Goal: Find contact information: Find contact information

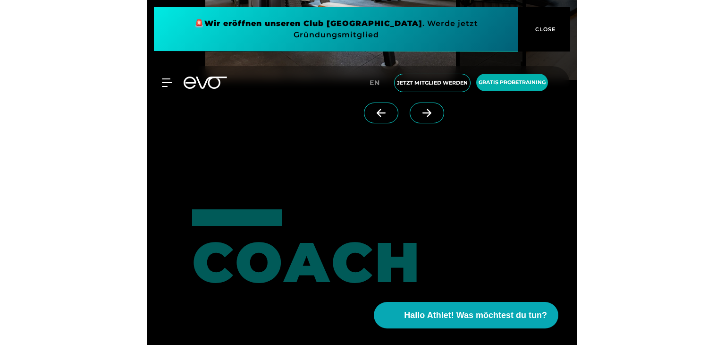
scroll to position [2502, 0]
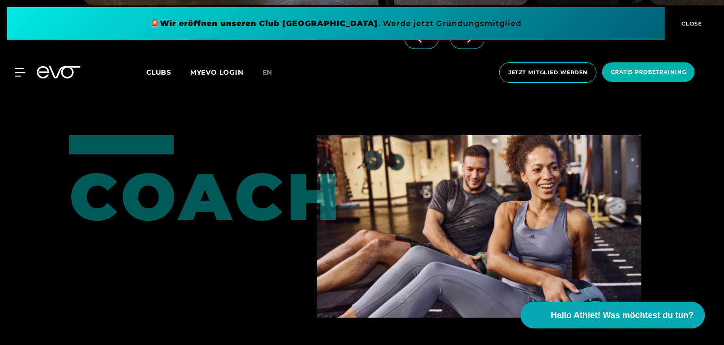
click at [430, 21] on span "CLOSE" at bounding box center [691, 23] width 23 height 8
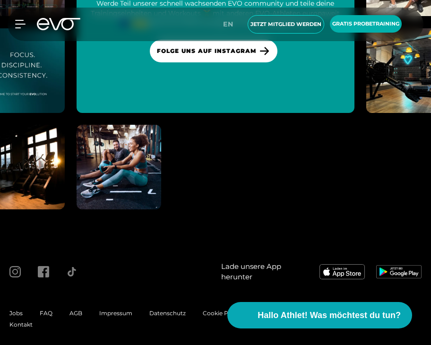
scroll to position [4256, 0]
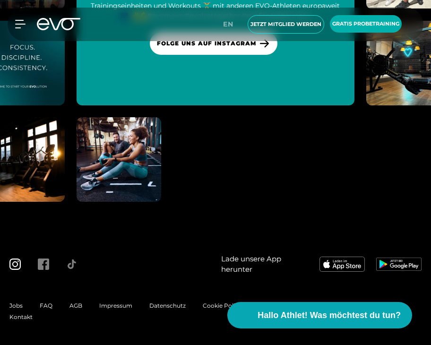
click at [13, 263] on icon at bounding box center [14, 263] width 11 height 11
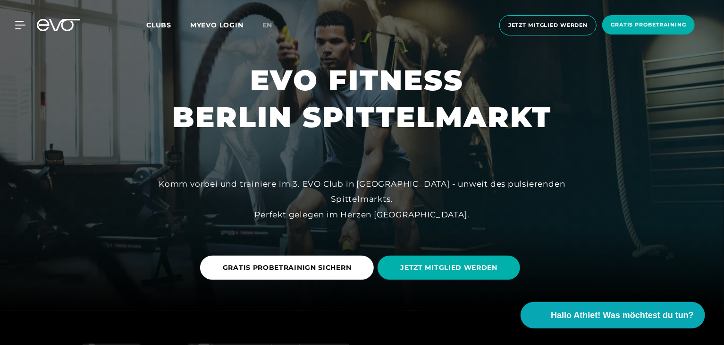
scroll to position [0, 0]
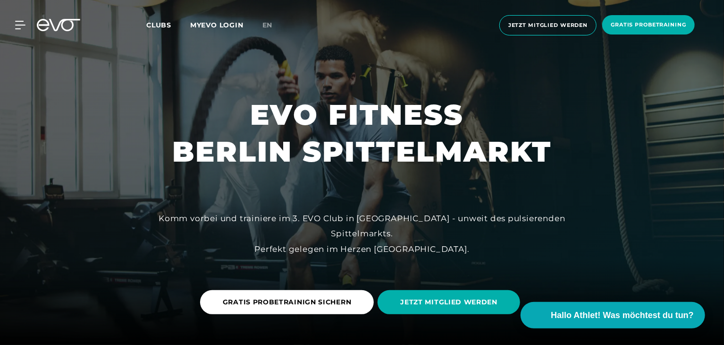
click at [161, 25] on span "Clubs" at bounding box center [158, 25] width 25 height 8
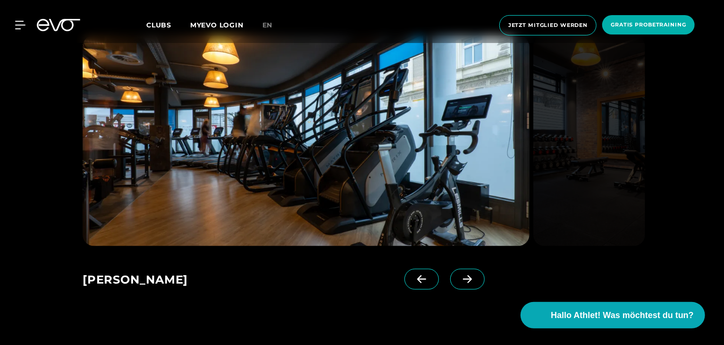
scroll to position [614, 0]
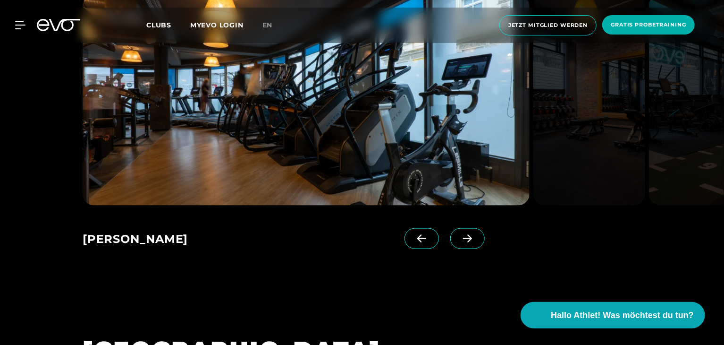
click at [430, 238] on span at bounding box center [467, 238] width 34 height 21
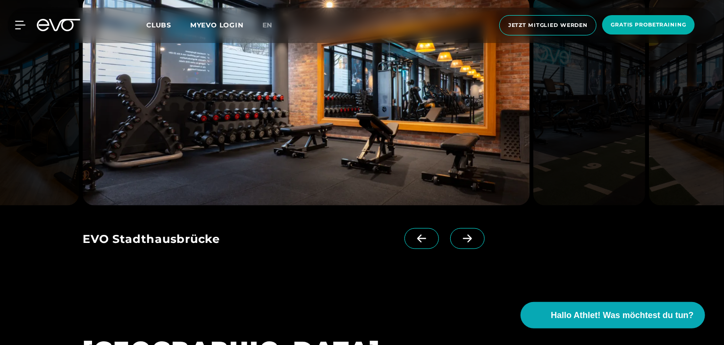
click at [430, 239] on icon at bounding box center [467, 238] width 17 height 8
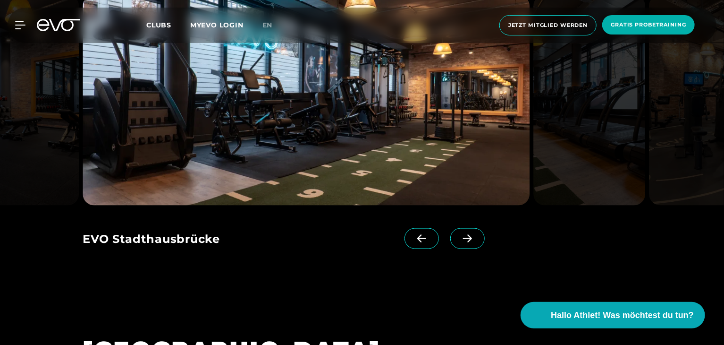
click at [430, 240] on icon at bounding box center [467, 238] width 17 height 8
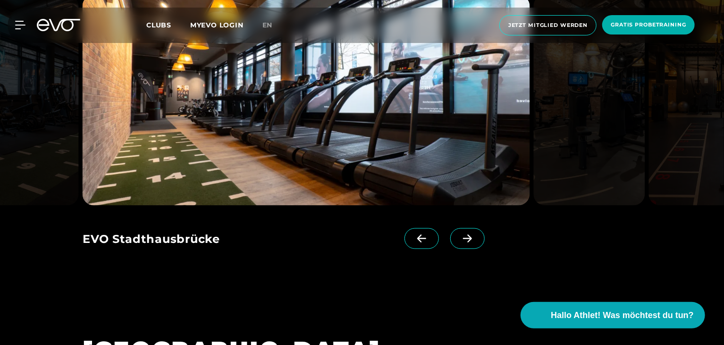
click at [430, 240] on icon at bounding box center [467, 238] width 17 height 8
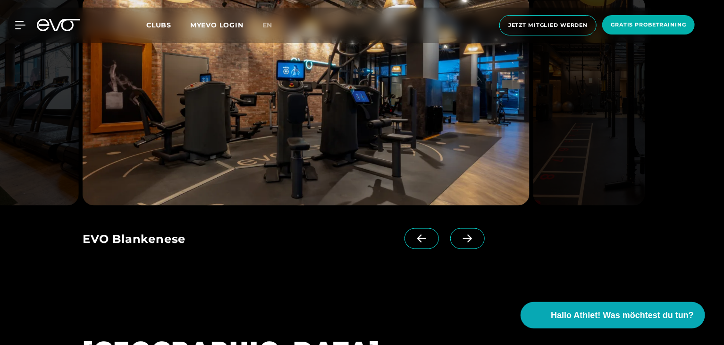
click at [430, 240] on icon at bounding box center [467, 238] width 17 height 8
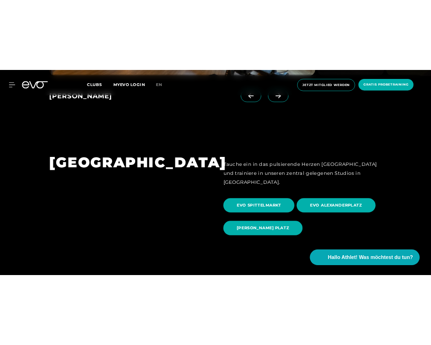
scroll to position [0, 0]
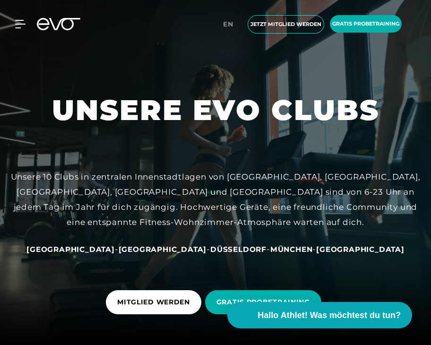
click at [68, 21] on icon at bounding box center [58, 24] width 43 height 12
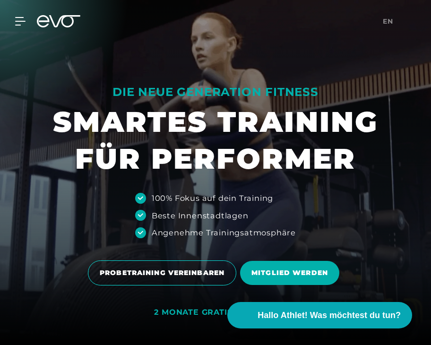
click at [39, 97] on div at bounding box center [215, 172] width 431 height 345
click at [70, 22] on icon at bounding box center [58, 21] width 43 height 12
click at [208, 167] on h1 "SMARTES TRAINING FÜR PERFORMER" at bounding box center [215, 140] width 325 height 74
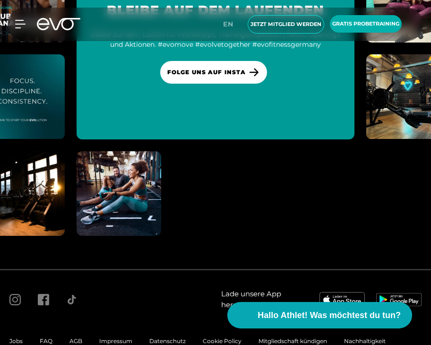
scroll to position [6141, 0]
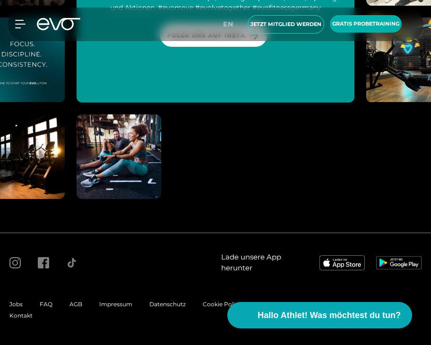
click at [110, 302] on span "Impressum" at bounding box center [115, 303] width 33 height 7
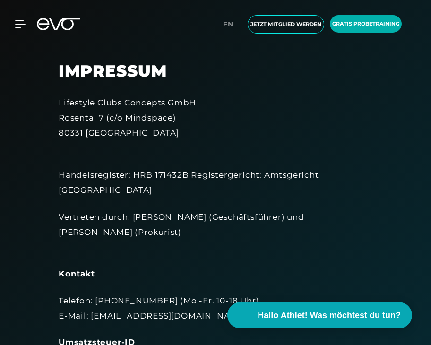
click at [174, 107] on div "Lifestyle Clubs Concepts GmbH Rosental 7 (c/o Mindspace) 80331 München" at bounding box center [215, 118] width 313 height 46
click at [185, 101] on div "Lifestyle Clubs Concepts GmbH Rosental 7 (c/o Mindspace) 80331 München" at bounding box center [215, 118] width 313 height 46
copy div "GmbH"
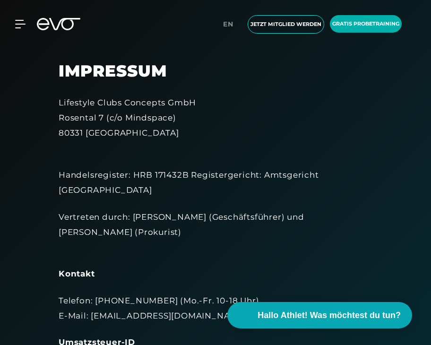
drag, startPoint x: 29, startPoint y: 161, endPoint x: 31, endPoint y: 154, distance: 6.4
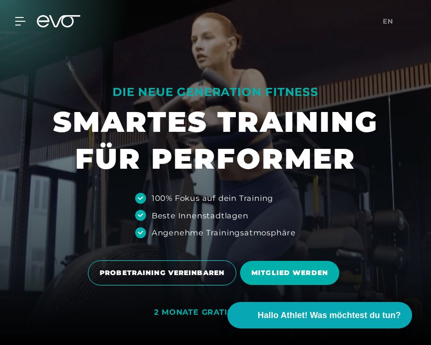
click at [106, 27] on div "MyEVO Login Über EVO Mitgliedschaften Probetraining TAGESPASS EVO Studios [GEOG…" at bounding box center [215, 21] width 427 height 27
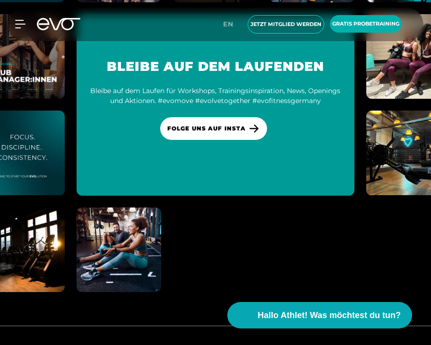
scroll to position [6149, 0]
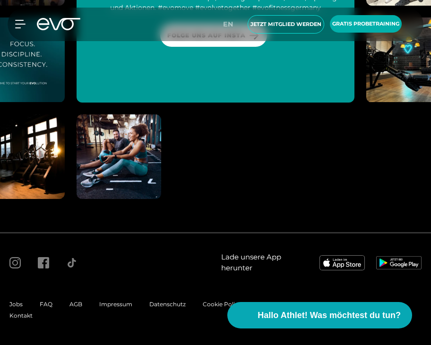
click at [119, 301] on span "Impressum" at bounding box center [115, 303] width 33 height 7
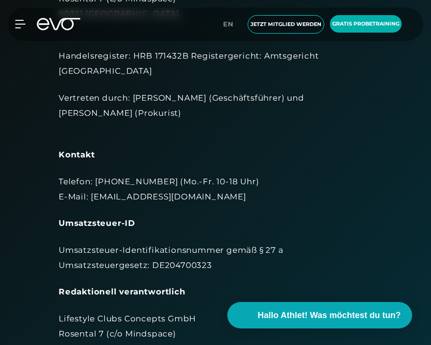
scroll to position [142, 0]
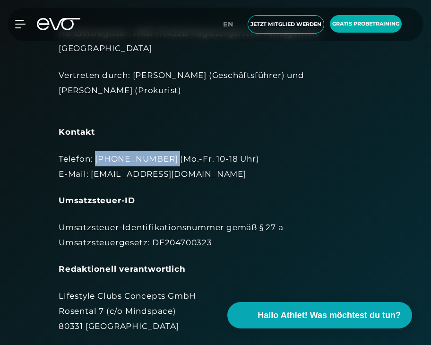
drag, startPoint x: 165, startPoint y: 159, endPoint x: 96, endPoint y: 152, distance: 69.3
click at [96, 152] on div "Telefon: [PHONE_NUMBER] (Mo.-Fr. 10-18 Uhr) E-Mail: [EMAIL_ADDRESS][DOMAIN_NAME]" at bounding box center [215, 166] width 313 height 31
copy div "[PHONE_NUMBER]"
click at [327, 130] on div "Kontakt" at bounding box center [215, 131] width 313 height 15
click at [42, 287] on section "Impressum Lifestyle Clubs Concepts GmbH Rosental 7 (c/o Mindspace) 80331 Münche…" at bounding box center [215, 281] width 431 height 847
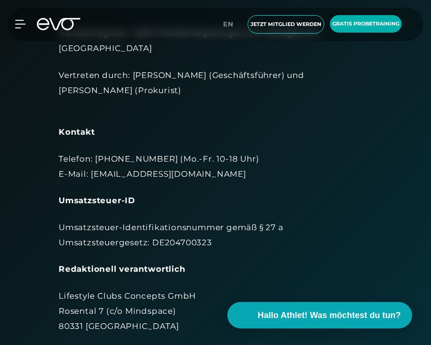
click at [157, 174] on div "Telefon: [PHONE_NUMBER] (Mo.-Fr. 10-18 Uhr) E-Mail: [EMAIL_ADDRESS][DOMAIN_NAME]" at bounding box center [215, 166] width 313 height 31
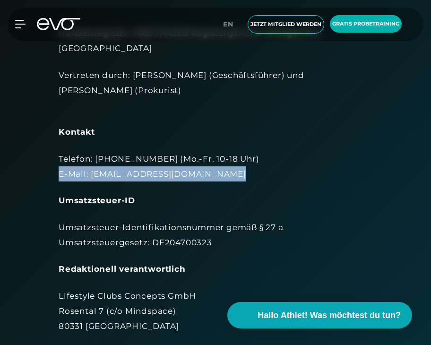
click at [157, 174] on div "Telefon: [PHONE_NUMBER] (Mo.-Fr. 10-18 Uhr) E-Mail: [EMAIL_ADDRESS][DOMAIN_NAME]" at bounding box center [215, 166] width 313 height 31
click at [172, 173] on div "Telefon: [PHONE_NUMBER] (Mo.-Fr. 10-18 Uhr) E-Mail: [EMAIL_ADDRESS][DOMAIN_NAME]" at bounding box center [215, 166] width 313 height 31
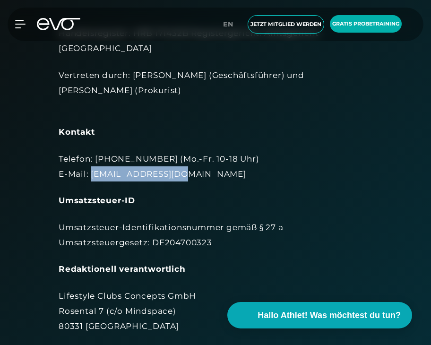
drag, startPoint x: 178, startPoint y: 174, endPoint x: 91, endPoint y: 180, distance: 87.5
click at [91, 180] on div "Telefon: [PHONE_NUMBER] (Mo.-Fr. 10-18 Uhr) E-Mail: [EMAIL_ADDRESS][DOMAIN_NAME]" at bounding box center [215, 166] width 313 height 31
copy div "[EMAIL_ADDRESS][DOMAIN_NAME]"
